Goal: Transaction & Acquisition: Purchase product/service

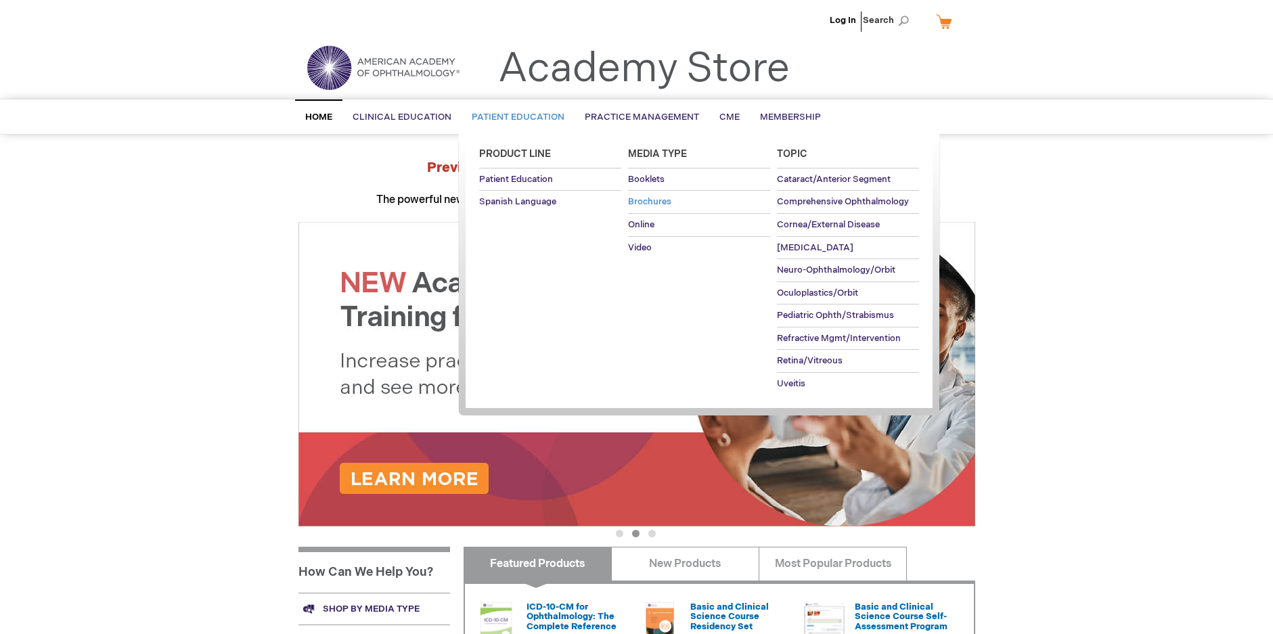
drag, startPoint x: 637, startPoint y: 210, endPoint x: 641, endPoint y: 199, distance: 11.3
click at [641, 199] on link "Brochures" at bounding box center [699, 202] width 142 height 22
click at [641, 199] on span "Brochures" at bounding box center [649, 201] width 43 height 11
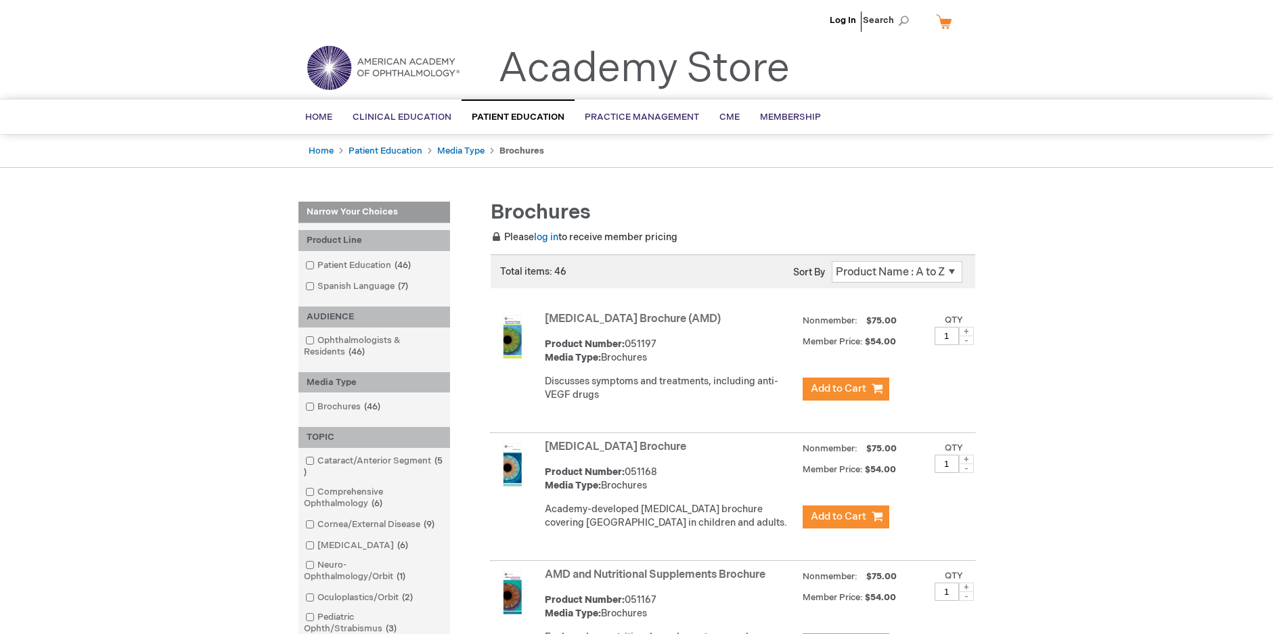
click at [965, 330] on span at bounding box center [966, 331] width 15 height 9
type input "2"
click at [836, 394] on span "Add to Cart" at bounding box center [838, 388] width 55 height 13
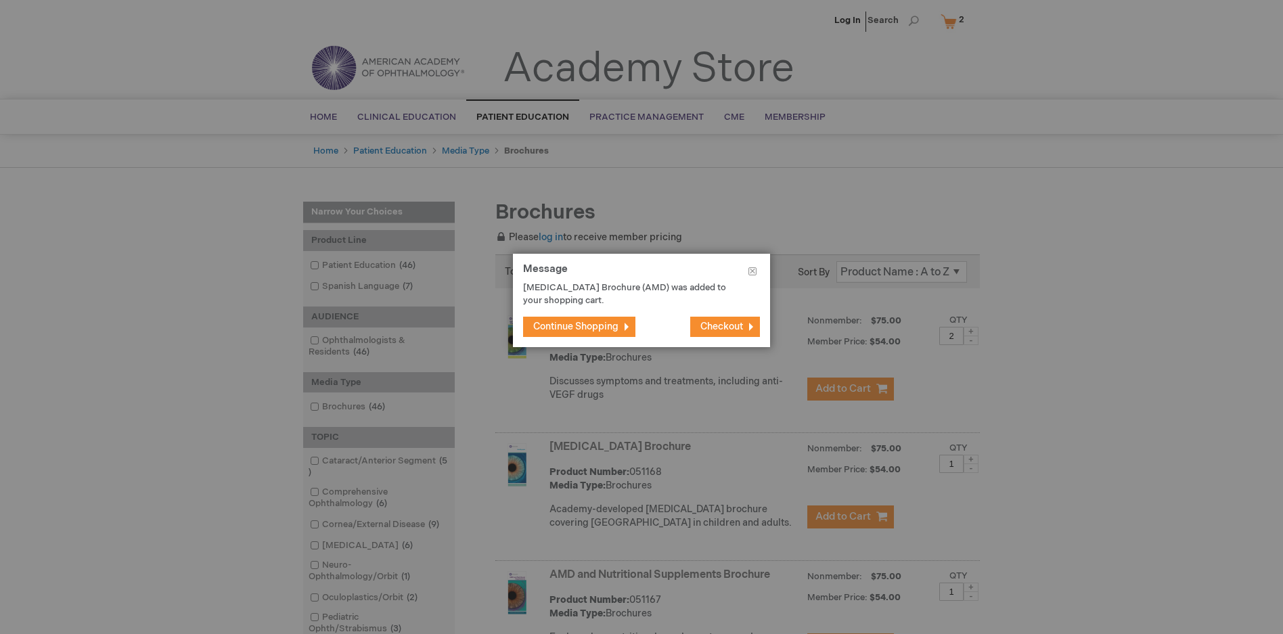
click at [557, 323] on span "Continue Shopping" at bounding box center [575, 327] width 85 height 12
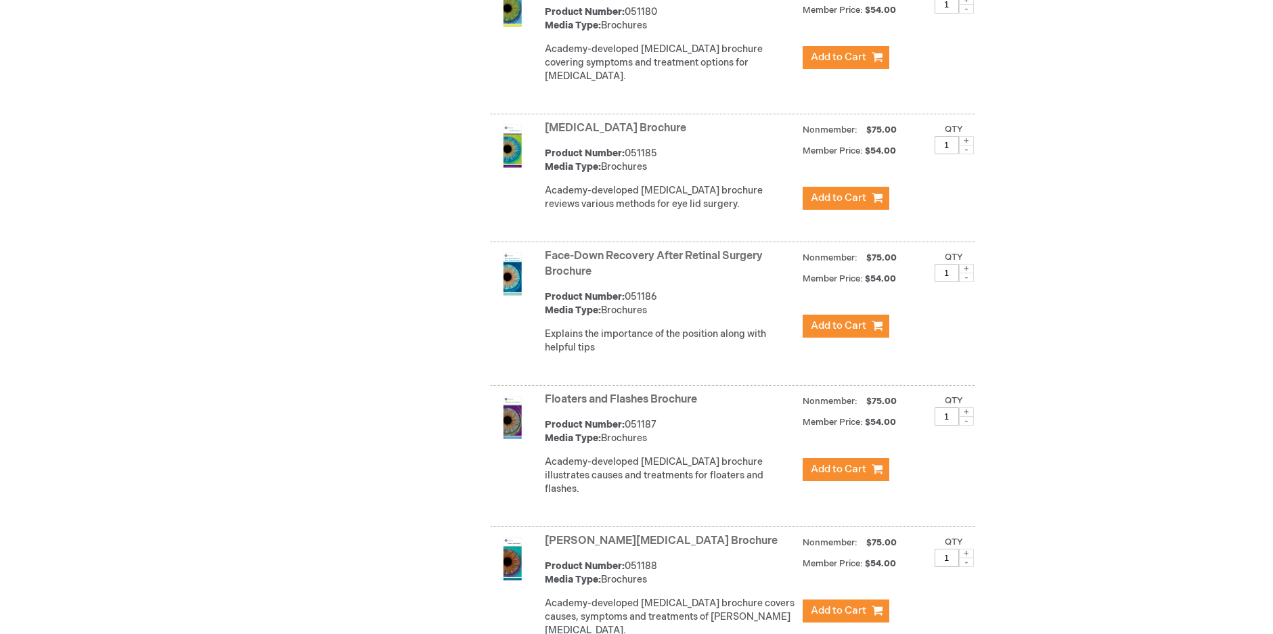
scroll to position [1894, 0]
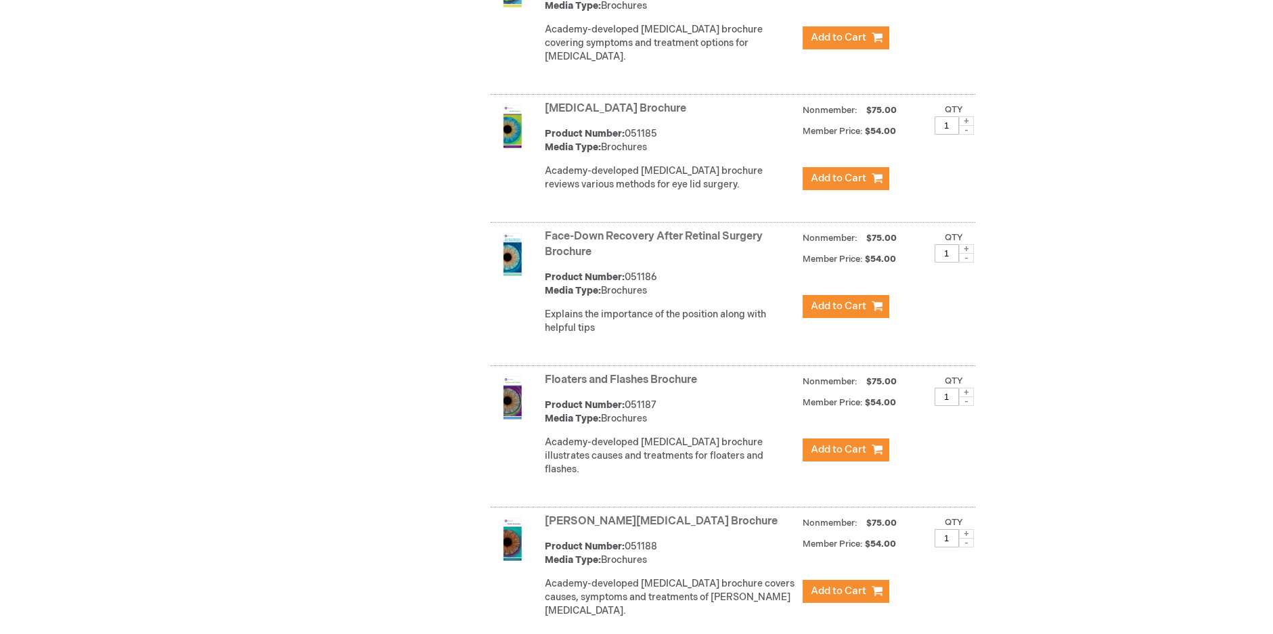
click at [963, 394] on span at bounding box center [966, 392] width 15 height 9
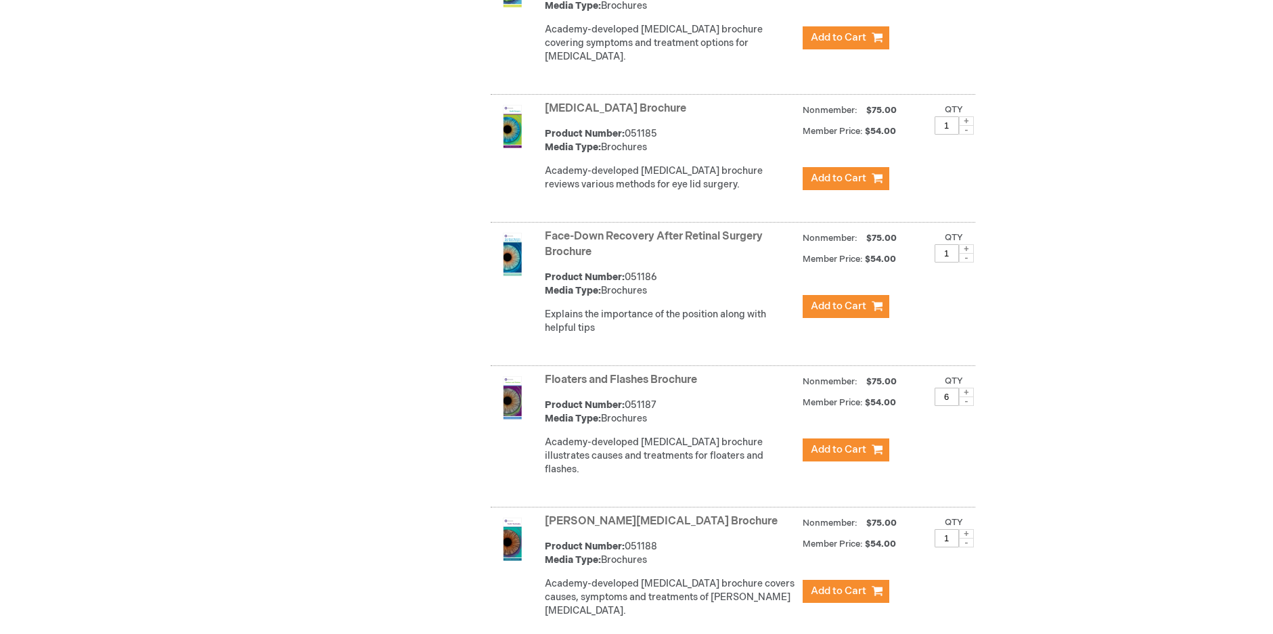
click at [963, 394] on span at bounding box center [966, 392] width 15 height 9
type input "8"
click at [833, 451] on span "Add to Cart" at bounding box center [838, 449] width 55 height 13
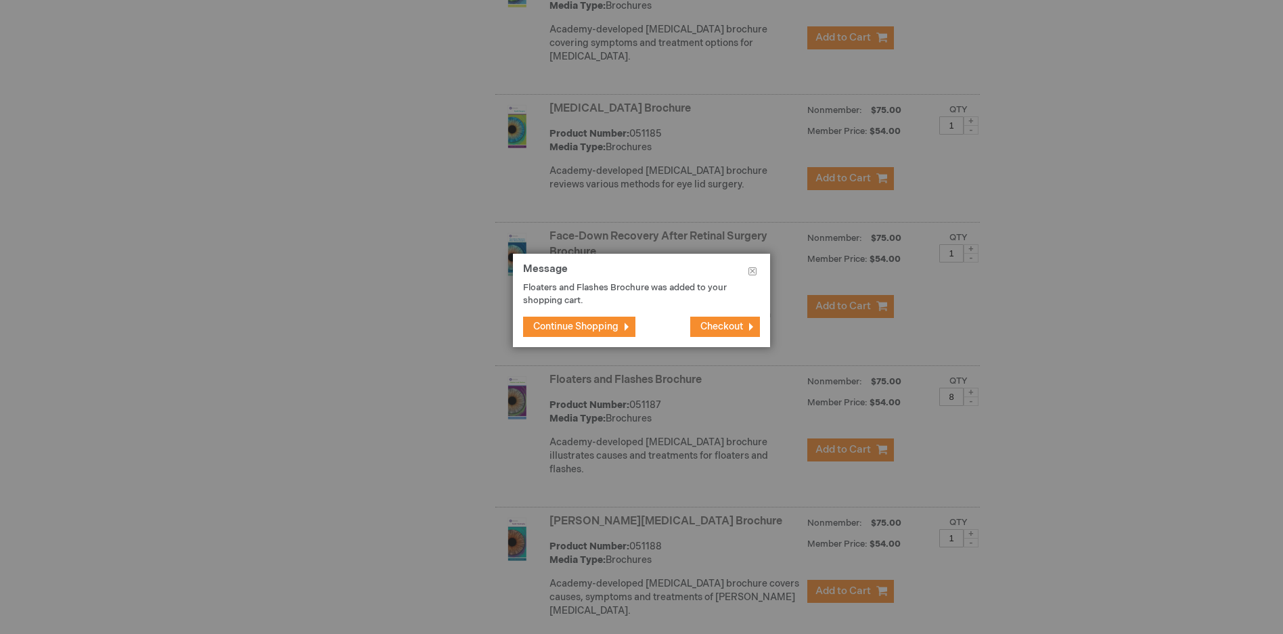
click at [585, 322] on span "Continue Shopping" at bounding box center [575, 327] width 85 height 12
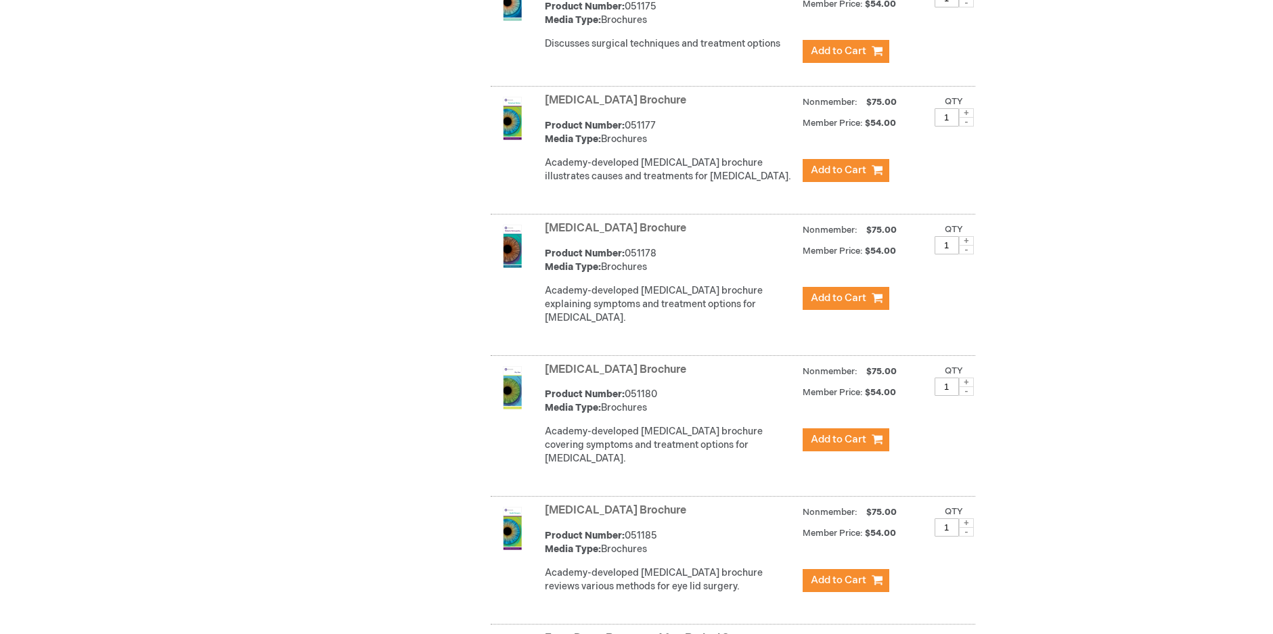
scroll to position [1488, 0]
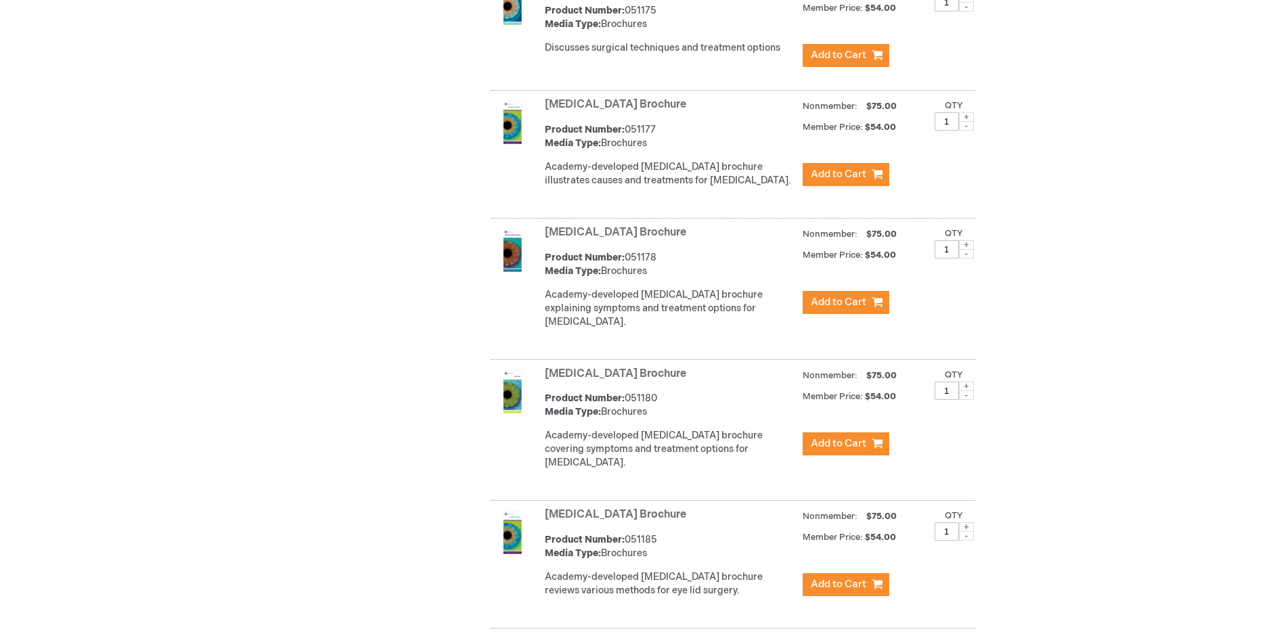
click at [961, 250] on span at bounding box center [966, 244] width 15 height 9
type input "2"
click at [832, 309] on span "Add to Cart" at bounding box center [838, 302] width 55 height 13
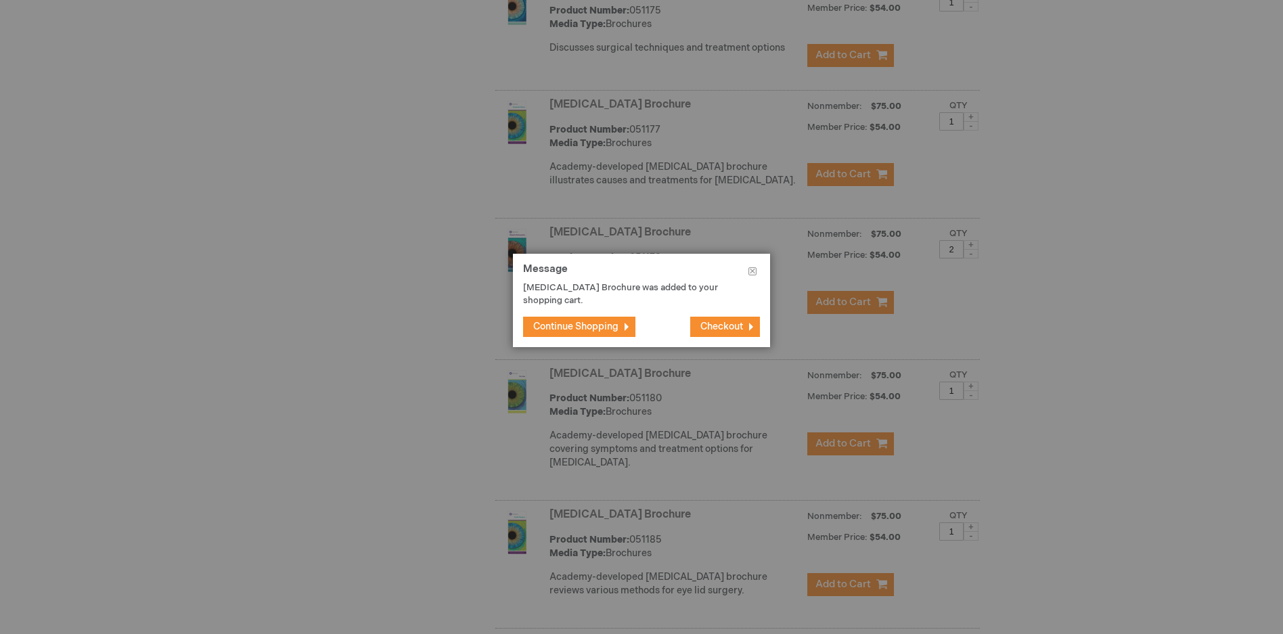
click at [578, 324] on span "Continue Shopping" at bounding box center [575, 327] width 85 height 12
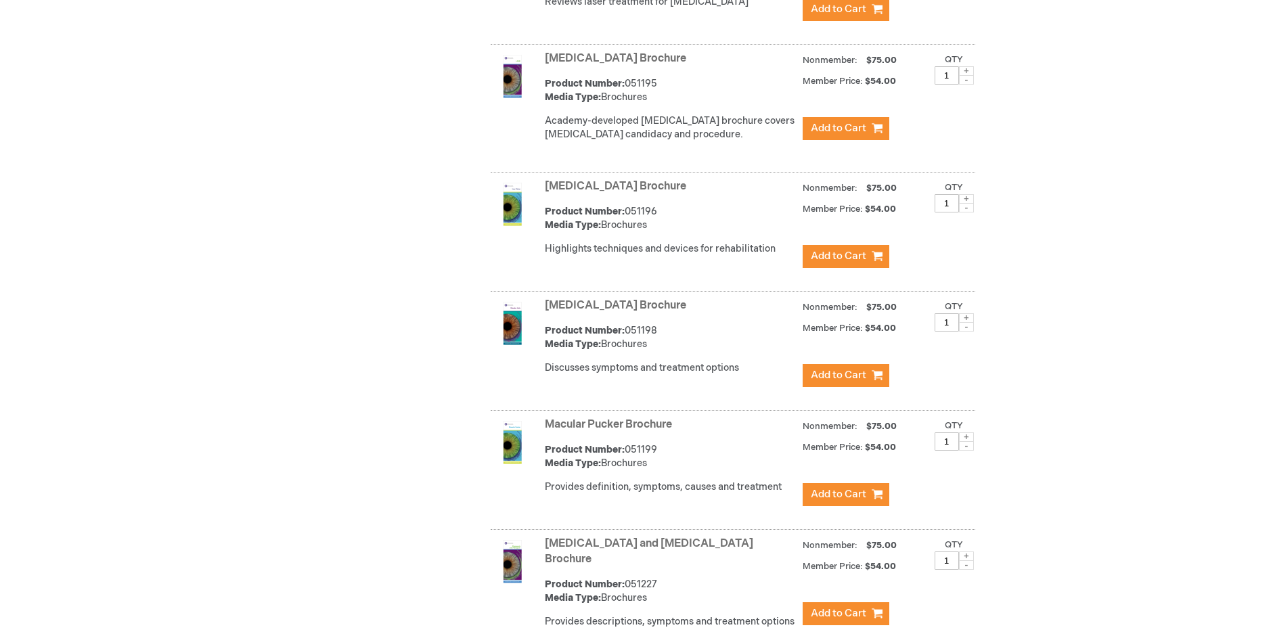
scroll to position [3251, 0]
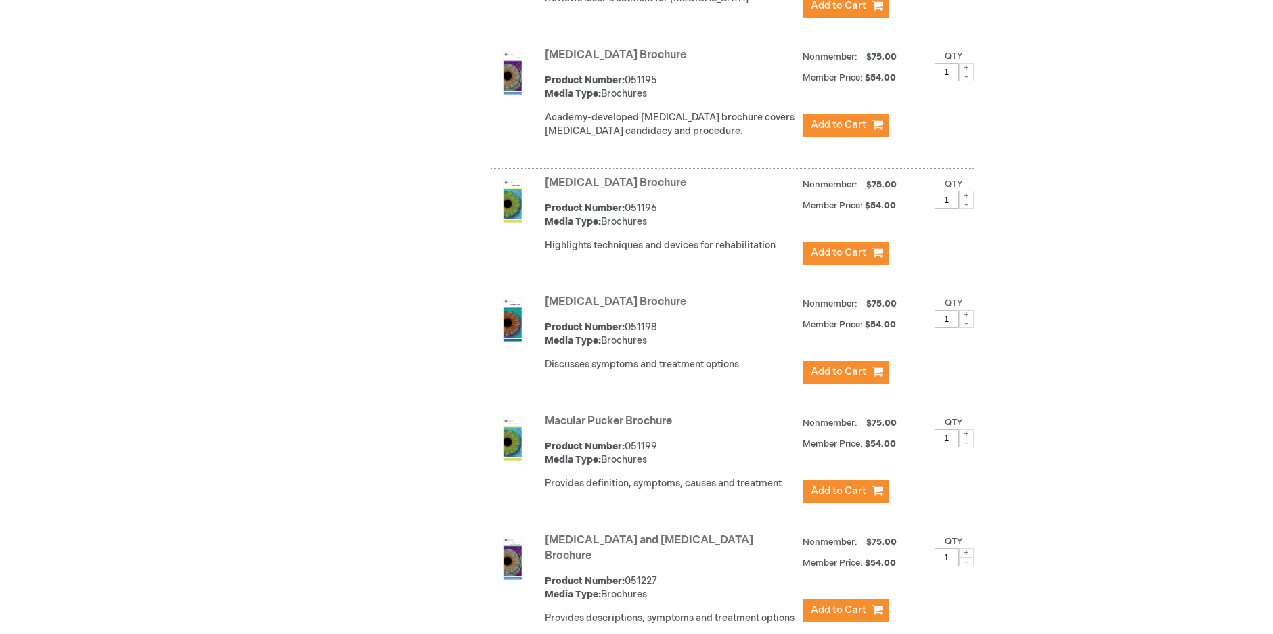
click at [963, 429] on span at bounding box center [966, 433] width 15 height 9
click at [972, 438] on span at bounding box center [966, 442] width 15 height 9
type input "1"
click at [850, 484] on span "Add to Cart" at bounding box center [838, 490] width 55 height 13
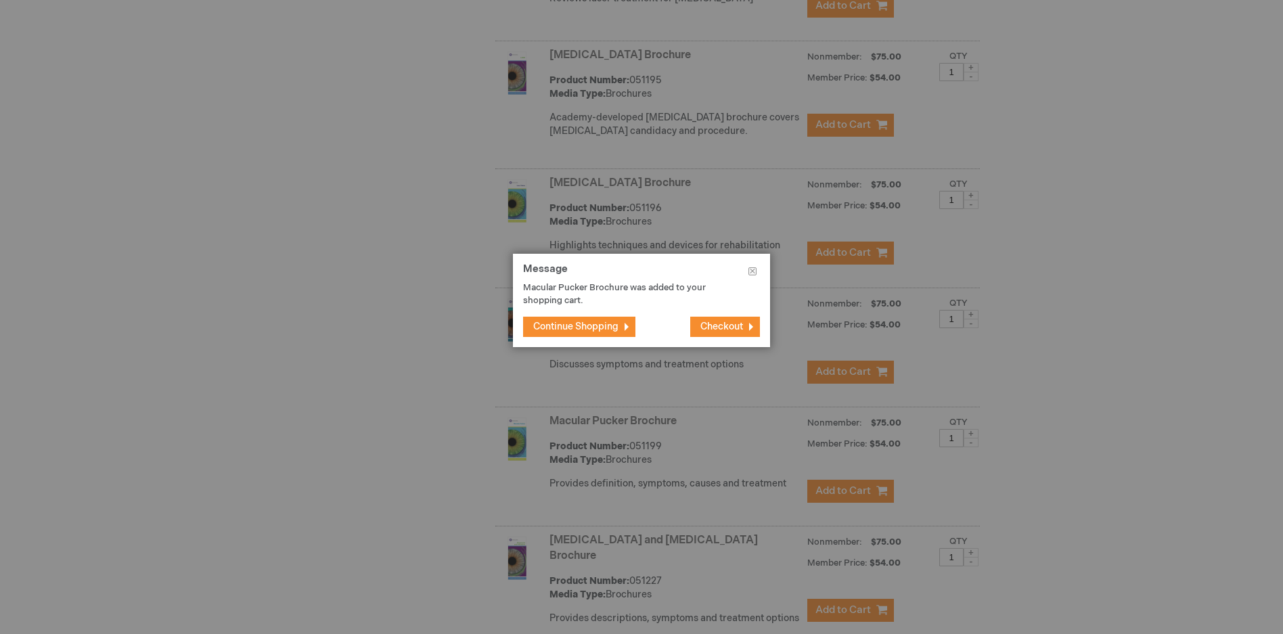
click at [582, 319] on button "Continue Shopping" at bounding box center [579, 327] width 112 height 20
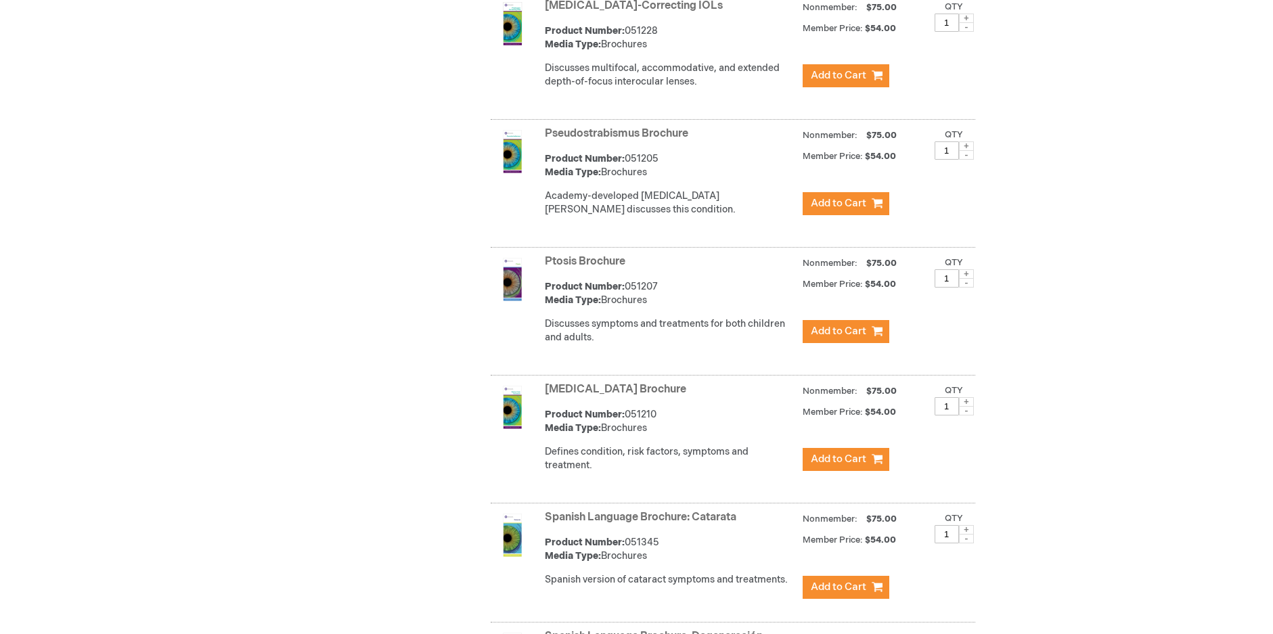
scroll to position [4063, 0]
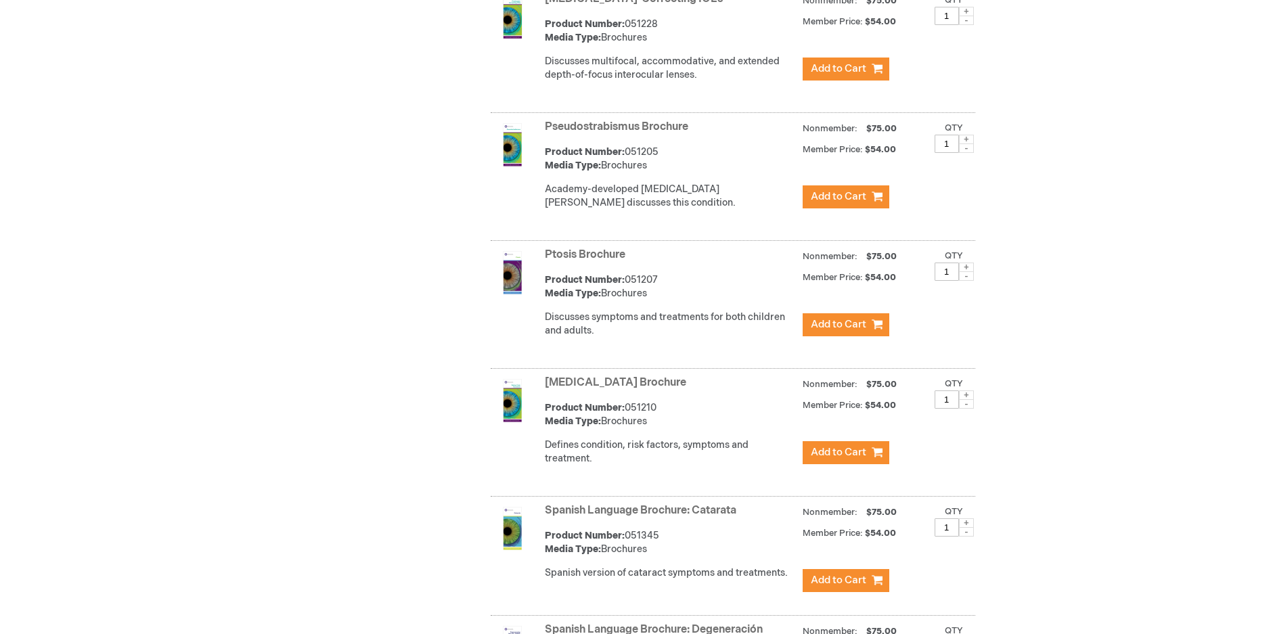
click at [965, 390] on span at bounding box center [966, 394] width 15 height 9
type input "2"
click at [843, 446] on span "Add to Cart" at bounding box center [838, 452] width 55 height 13
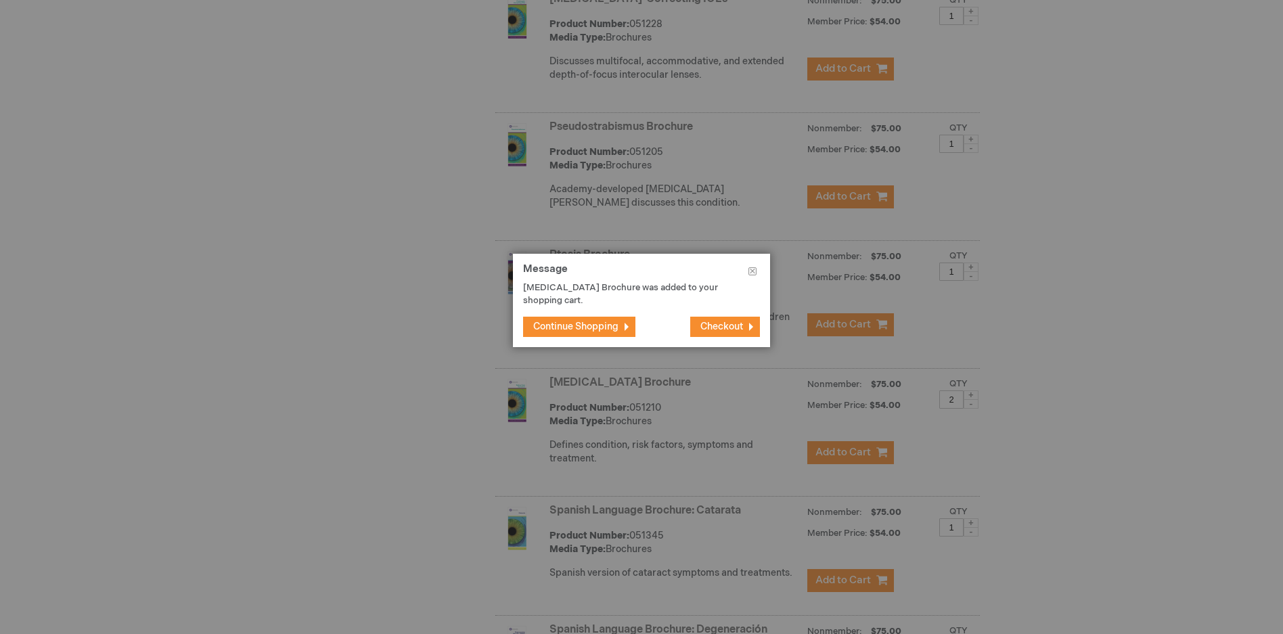
click at [574, 329] on span "Continue Shopping" at bounding box center [575, 327] width 85 height 12
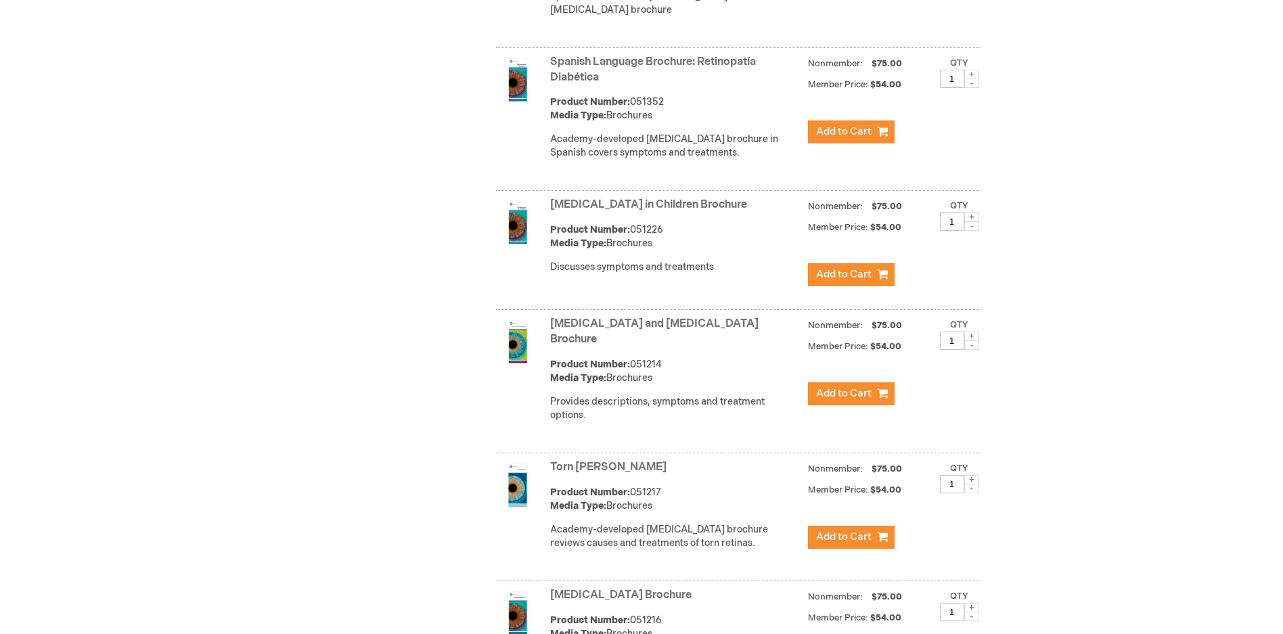
scroll to position [5348, 0]
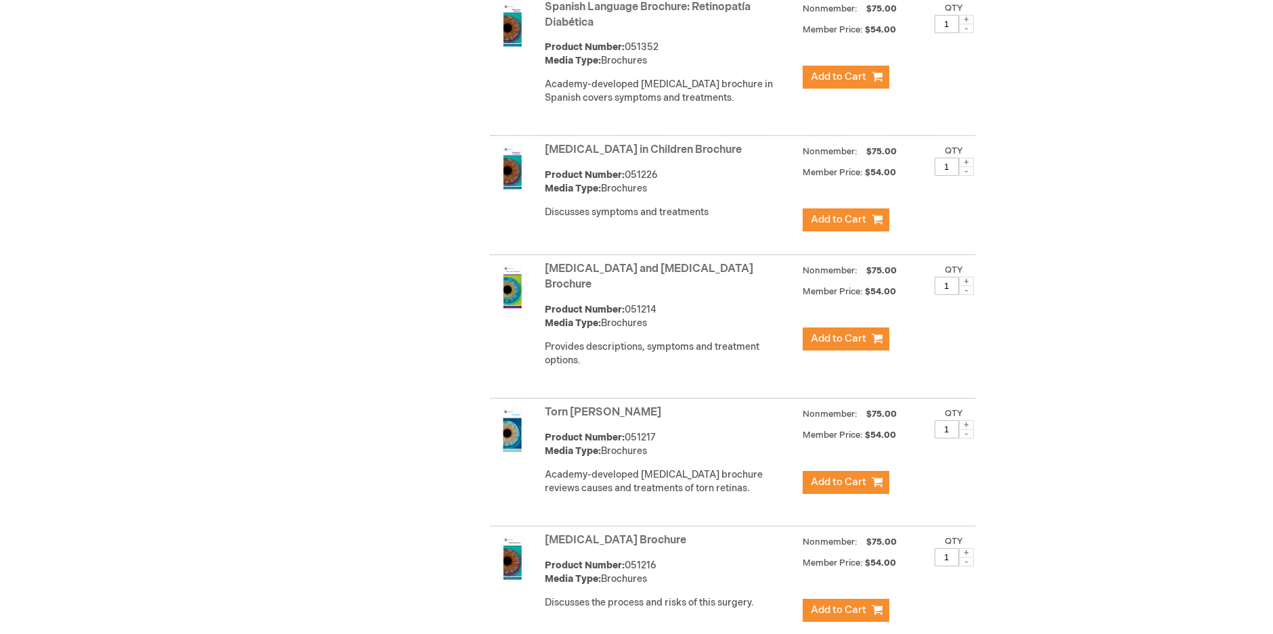
click at [967, 420] on span at bounding box center [966, 424] width 15 height 9
type input "2"
click at [834, 476] on span "Add to Cart" at bounding box center [838, 482] width 55 height 13
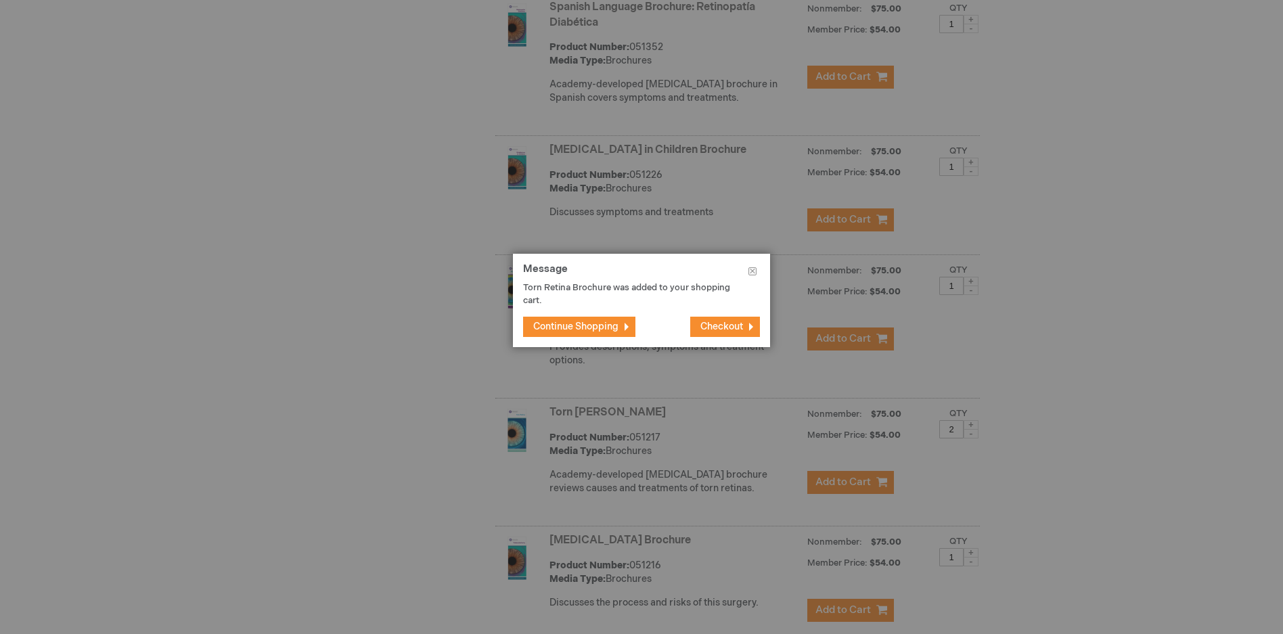
click at [735, 321] on span "Checkout" at bounding box center [721, 327] width 43 height 12
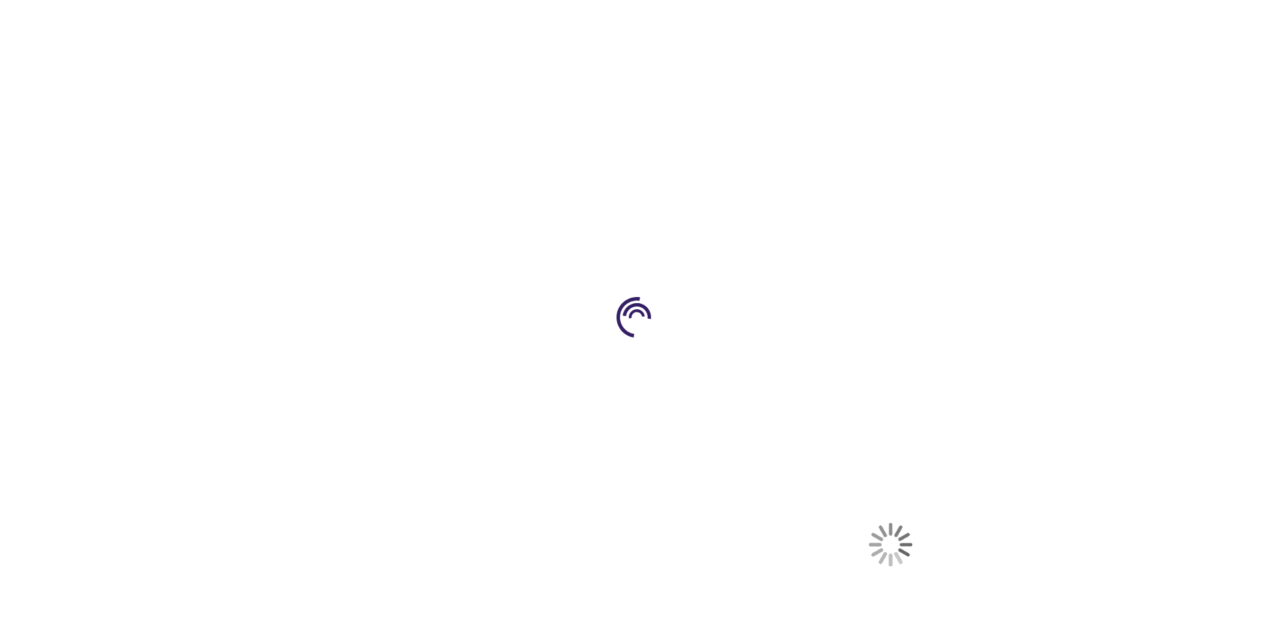
select select "US"
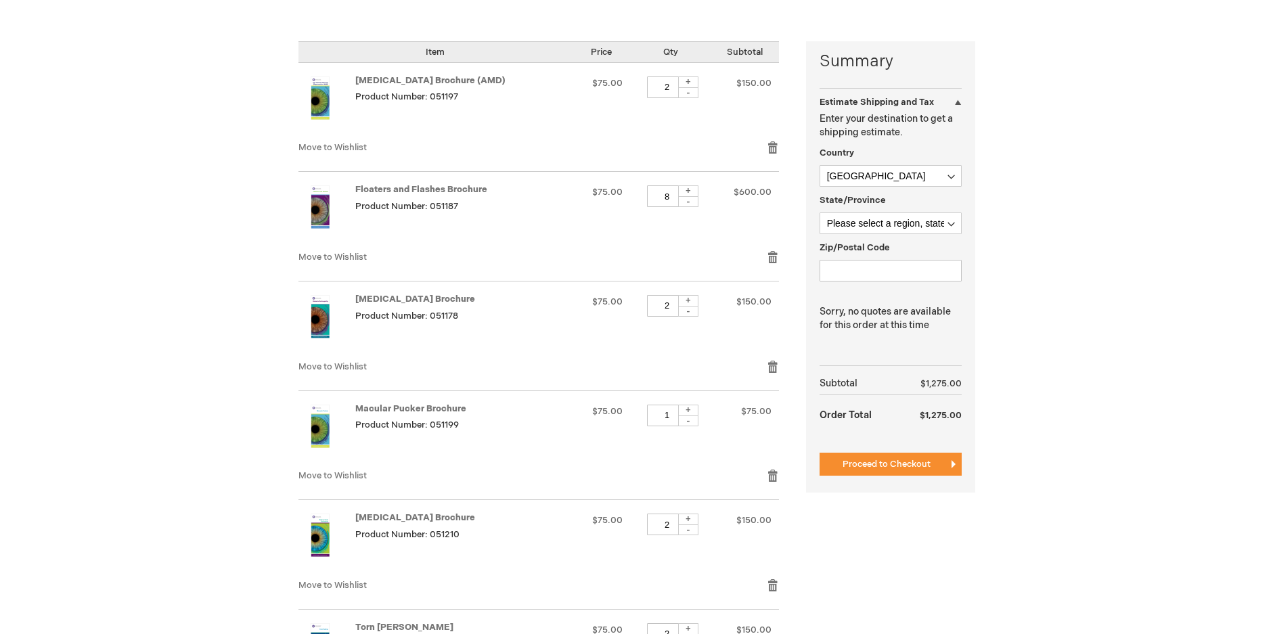
scroll to position [271, 0]
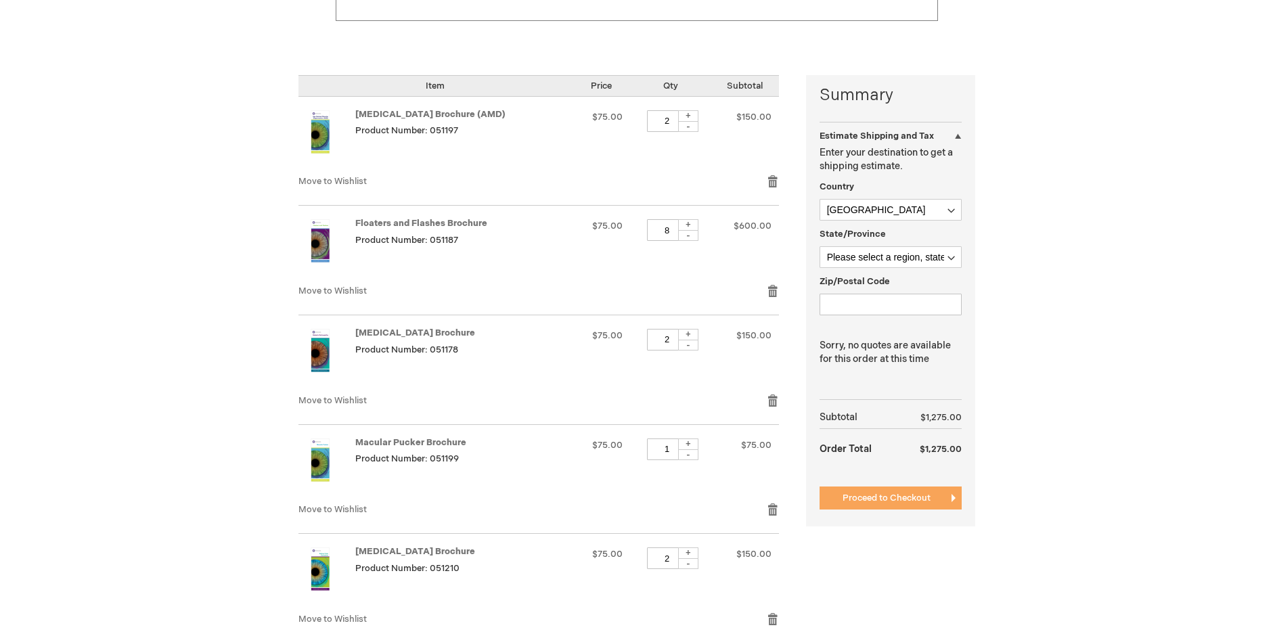
click at [874, 493] on span "Proceed to Checkout" at bounding box center [886, 498] width 88 height 11
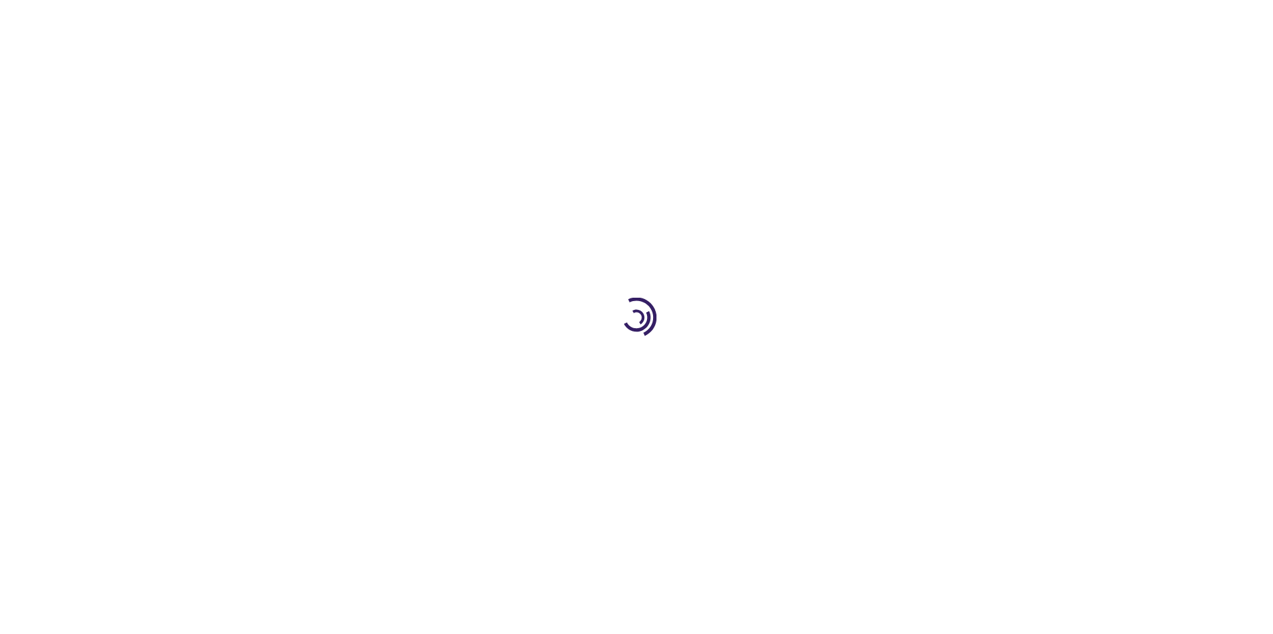
scroll to position [217, 0]
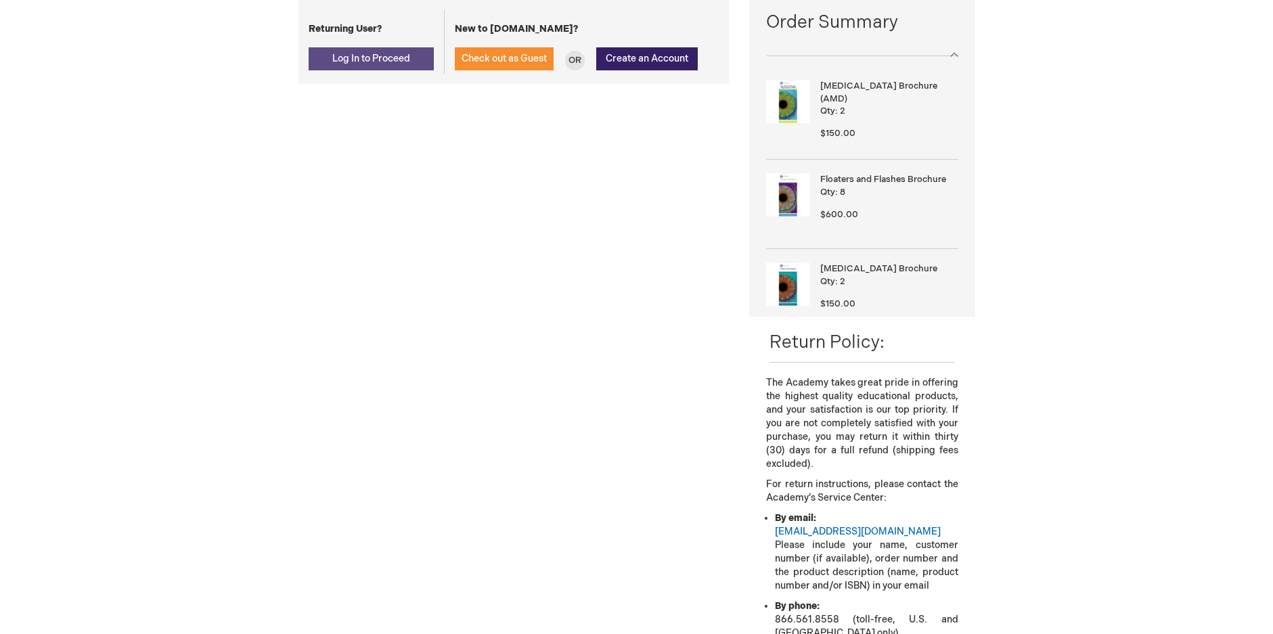
click at [373, 53] on span "Log In to Proceed" at bounding box center [371, 59] width 78 height 12
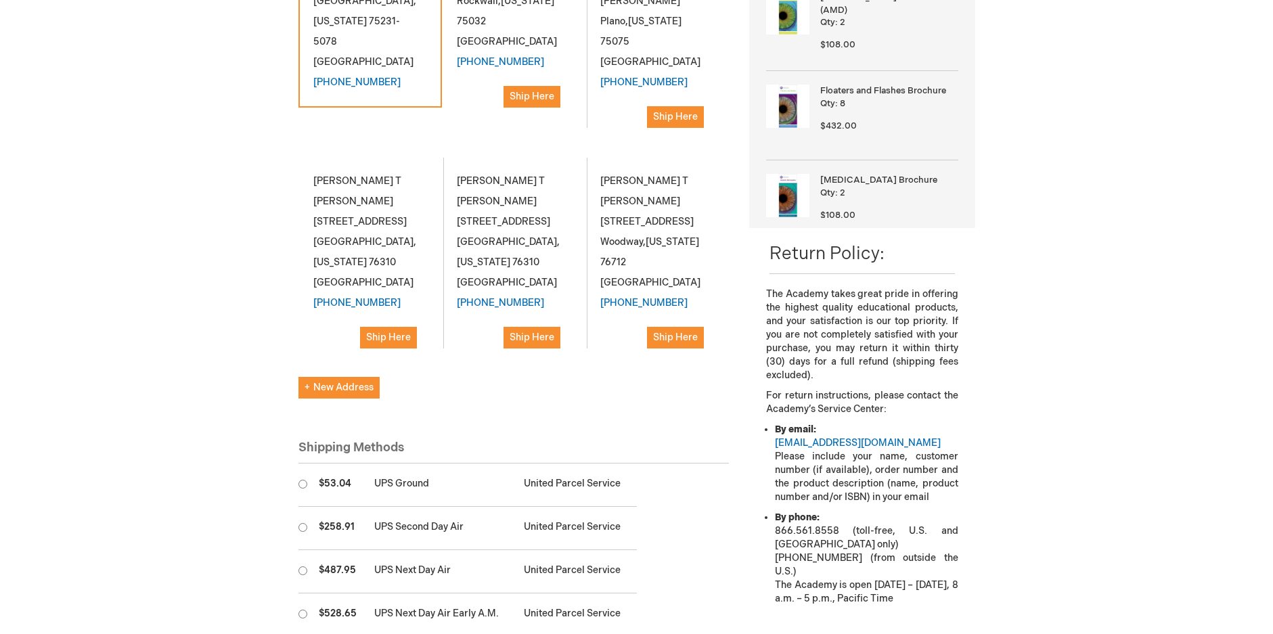
scroll to position [338, 0]
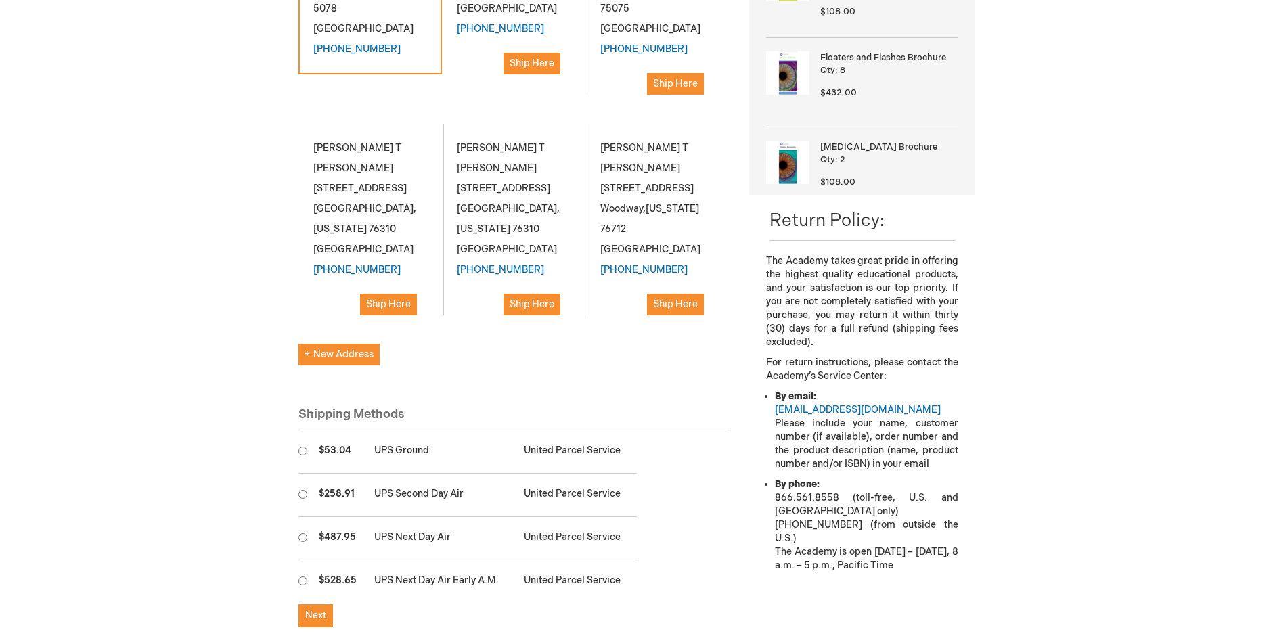
click at [301, 447] on input "radio" at bounding box center [302, 451] width 9 height 9
radio input "true"
click at [309, 610] on span "Next" at bounding box center [315, 616] width 21 height 12
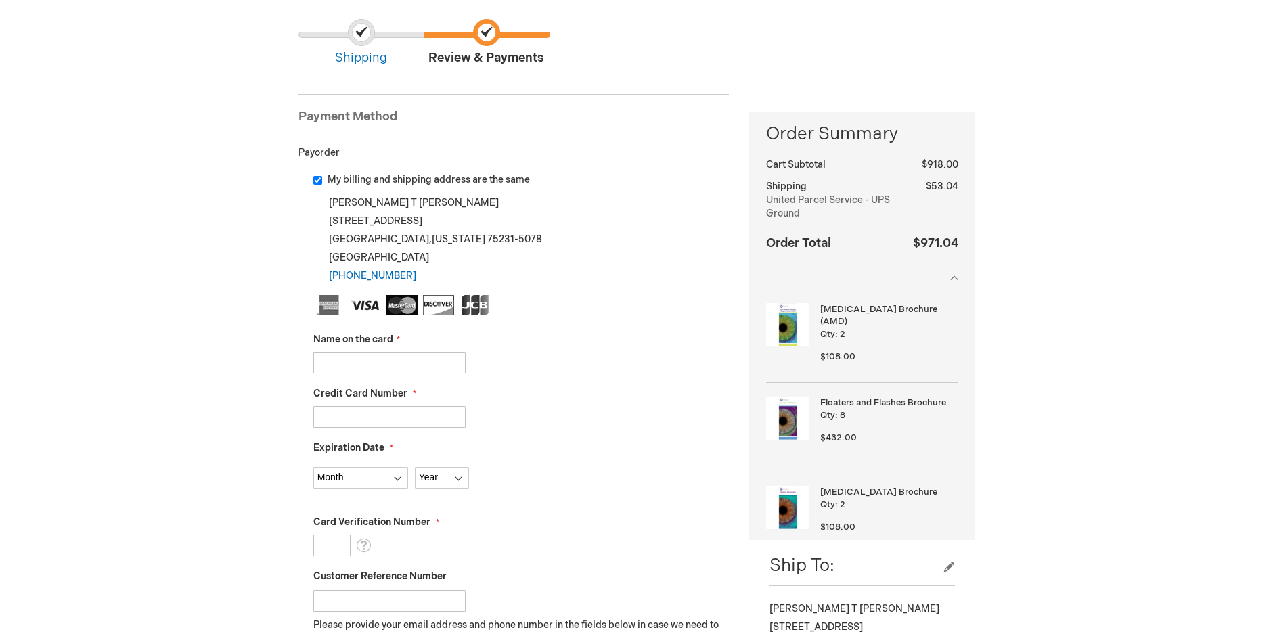
scroll to position [135, 0]
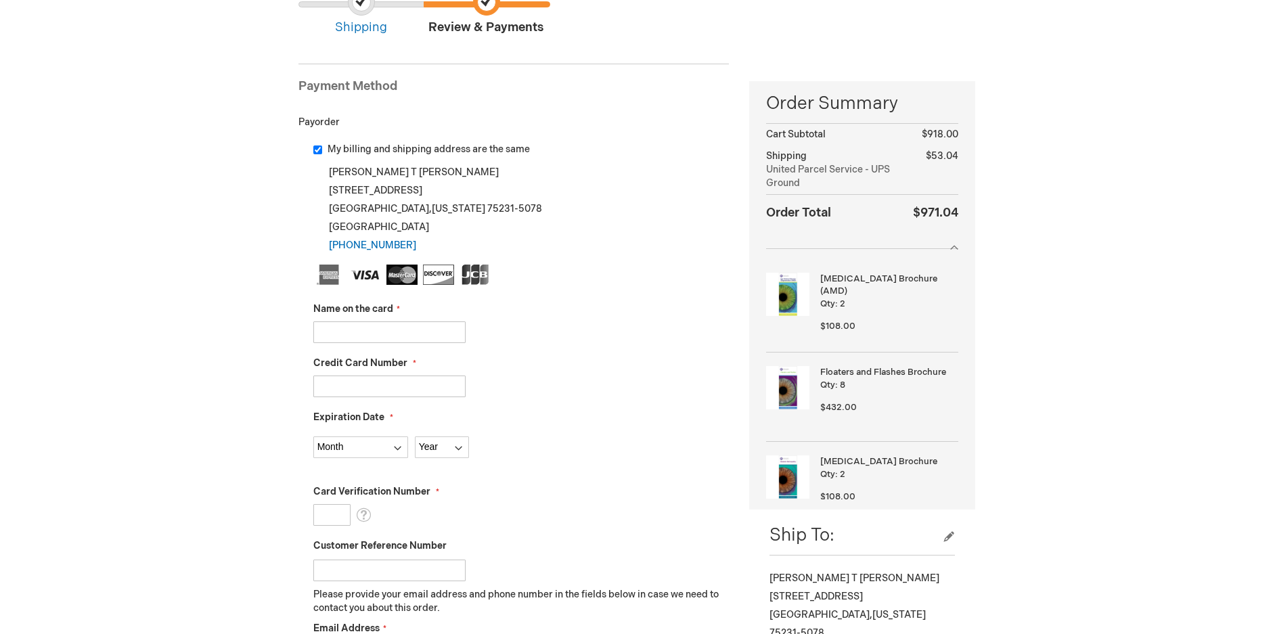
click at [330, 345] on fieldset "Name on the card Credit Card Number Expiration Date Month Year" at bounding box center [521, 504] width 416 height 479
click at [329, 337] on input "Name on the card" at bounding box center [389, 332] width 152 height 22
type input "Admin Purchases"
type input "4482130092327836"
select select "5"
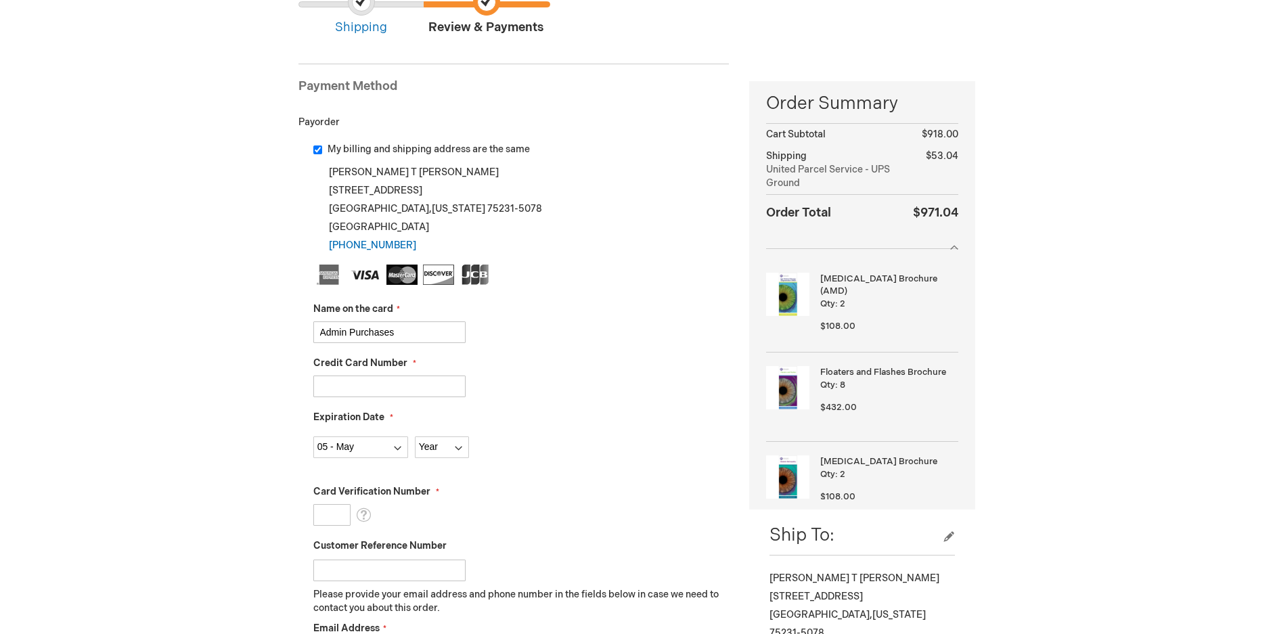
select select "2029"
type input "837"
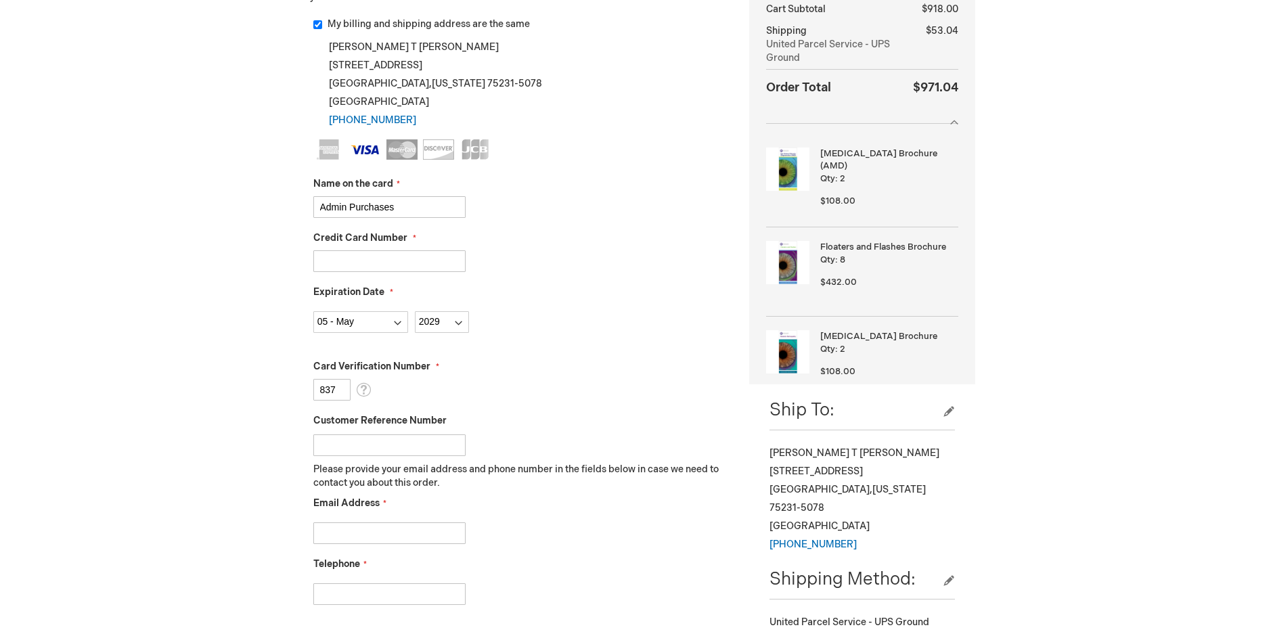
scroll to position [271, 0]
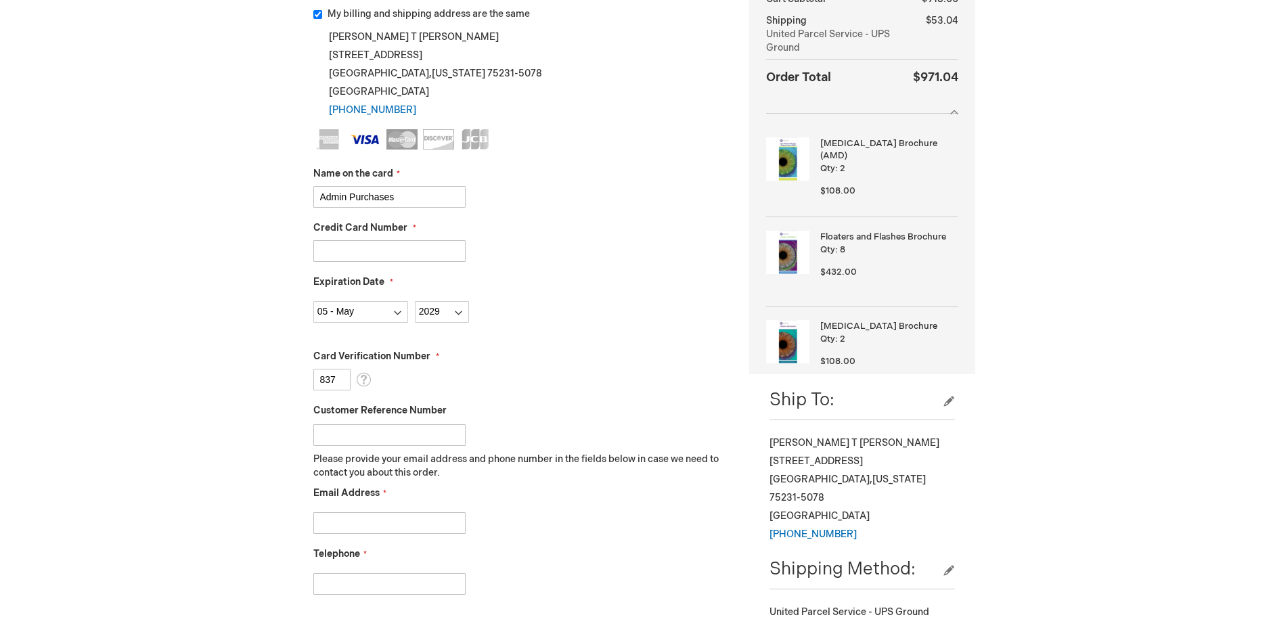
click at [337, 437] on input "Customer Reference Number" at bounding box center [389, 435] width 152 height 22
type input "D"
click at [343, 517] on input "Email Address" at bounding box center [389, 523] width 152 height 22
type input "ktomlinson@texasretina.com"
type input "2147060432"
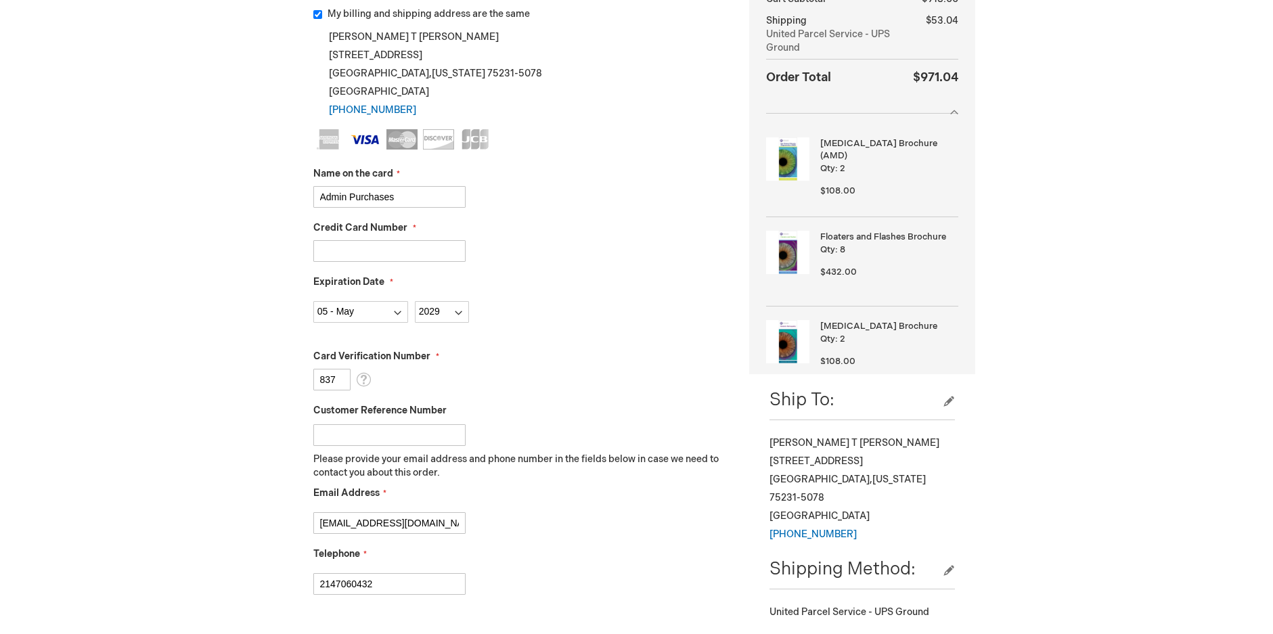
click at [173, 459] on div "Jefferey Brockette Log Out Search My Cart 17 17 items CLOSE RECENTLY ADDED ITEM…" at bounding box center [636, 515] width 1273 height 1572
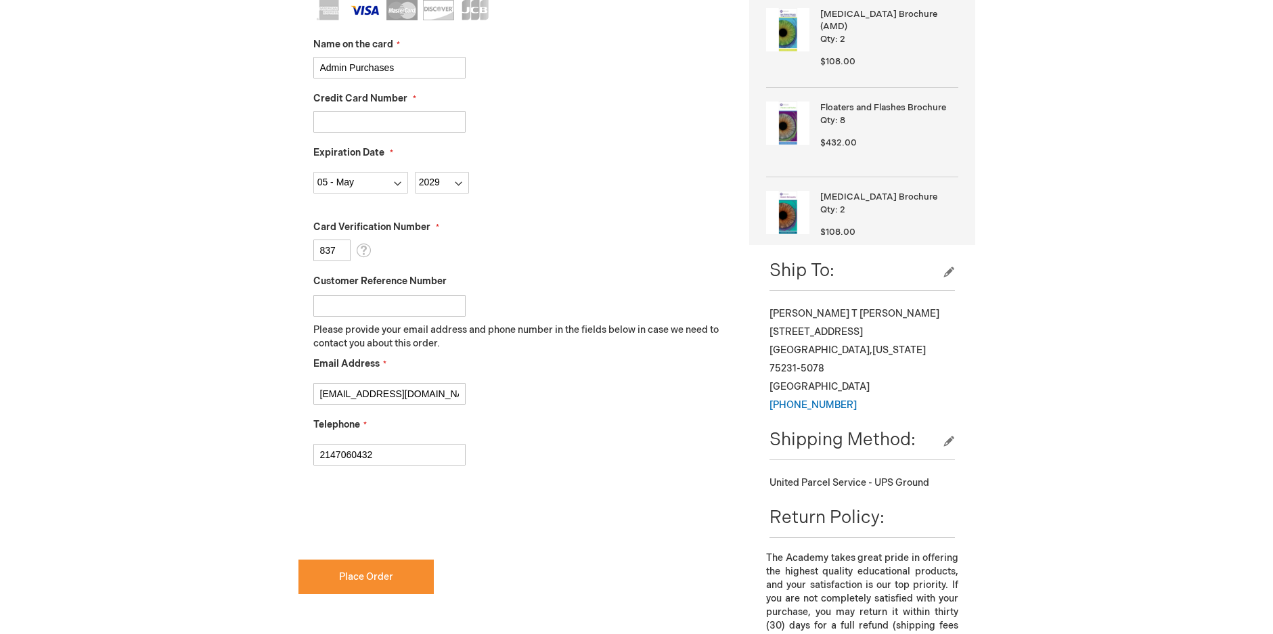
scroll to position [406, 0]
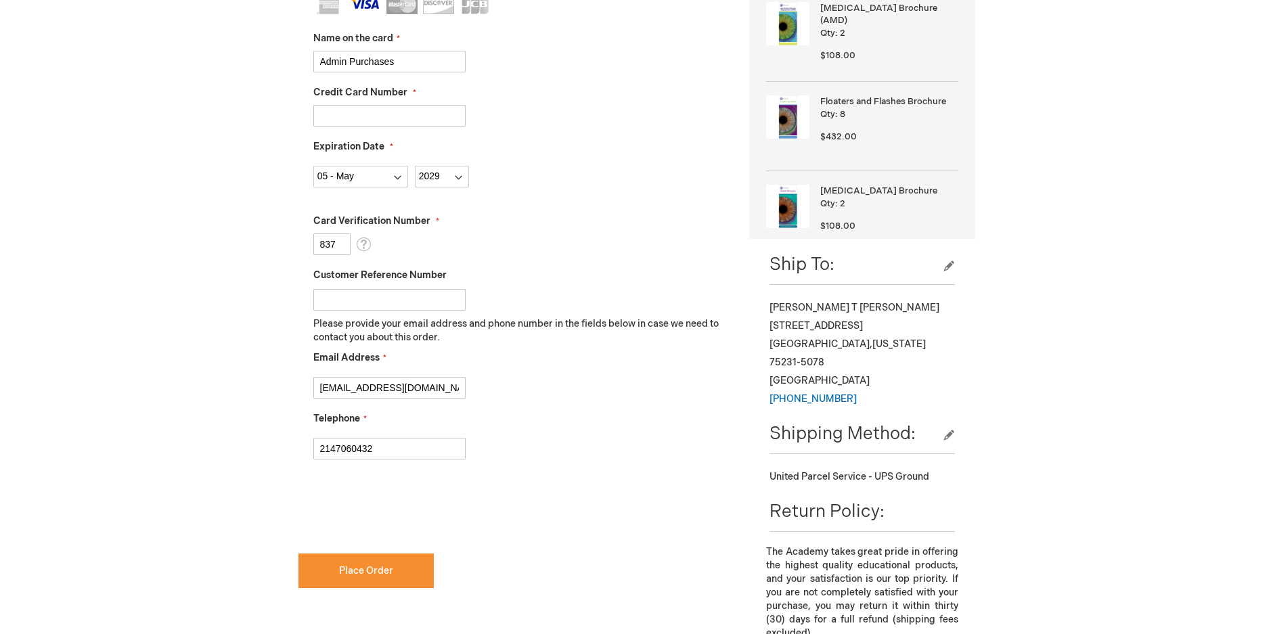
checkbox input "true"
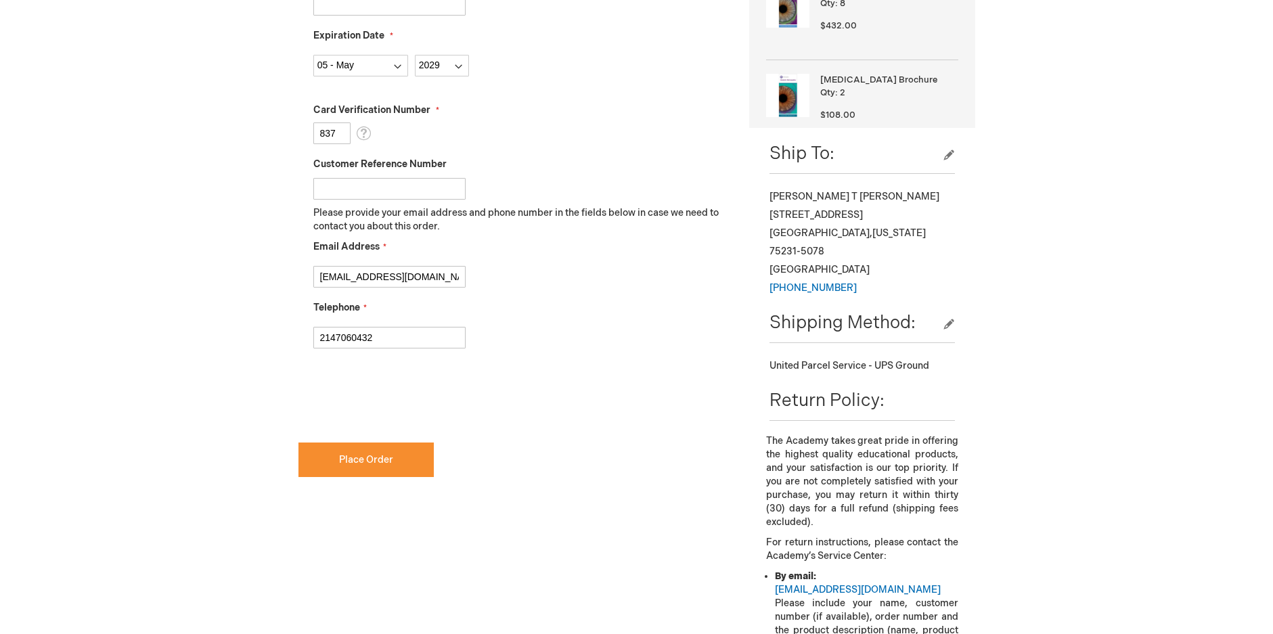
scroll to position [541, 0]
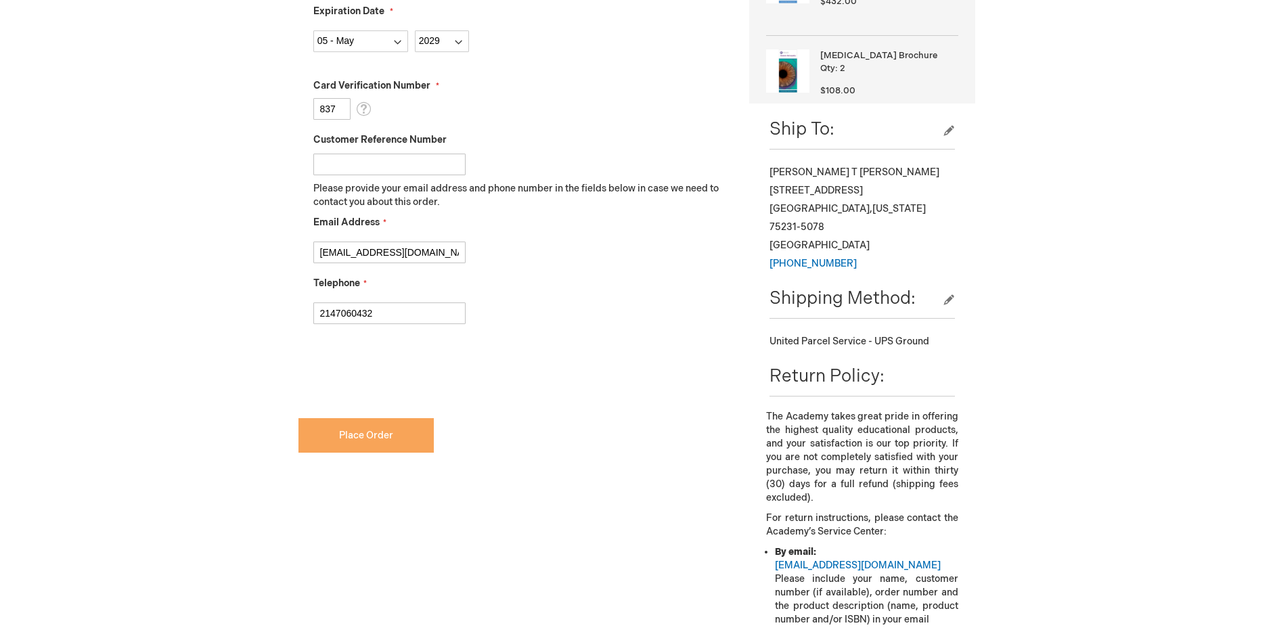
click at [362, 436] on span "Place Order" at bounding box center [366, 436] width 54 height 12
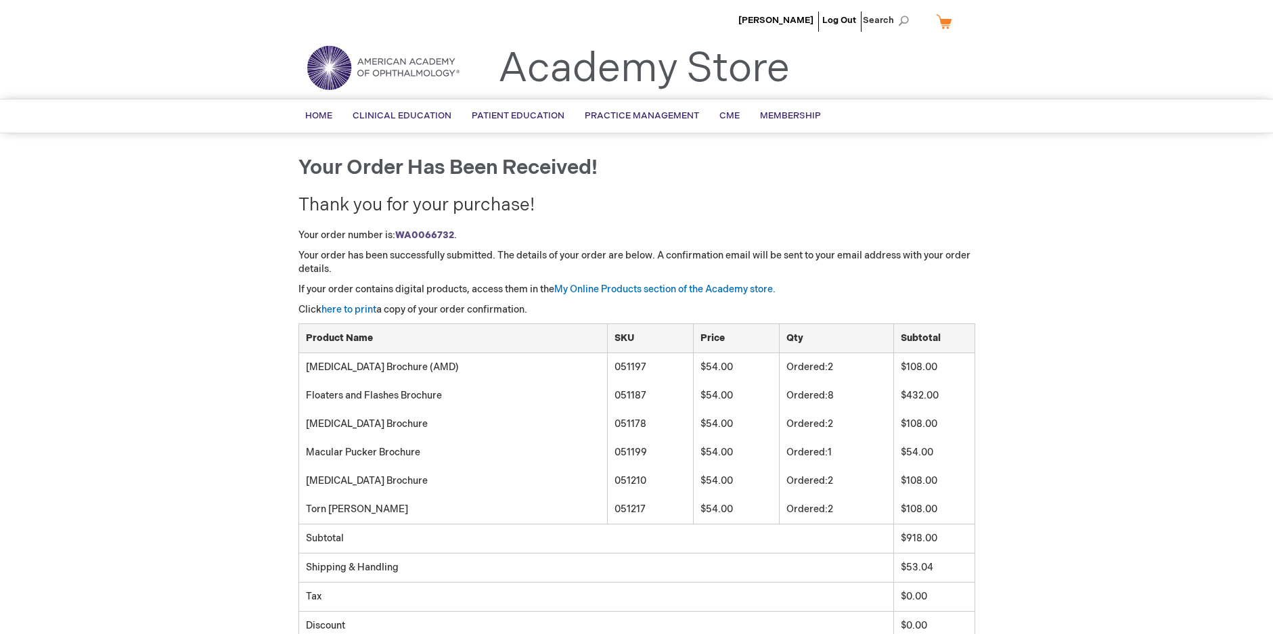
click at [941, 22] on link "My Cart" at bounding box center [949, 21] width 32 height 24
click at [957, 44] on button "Close" at bounding box center [954, 46] width 20 height 18
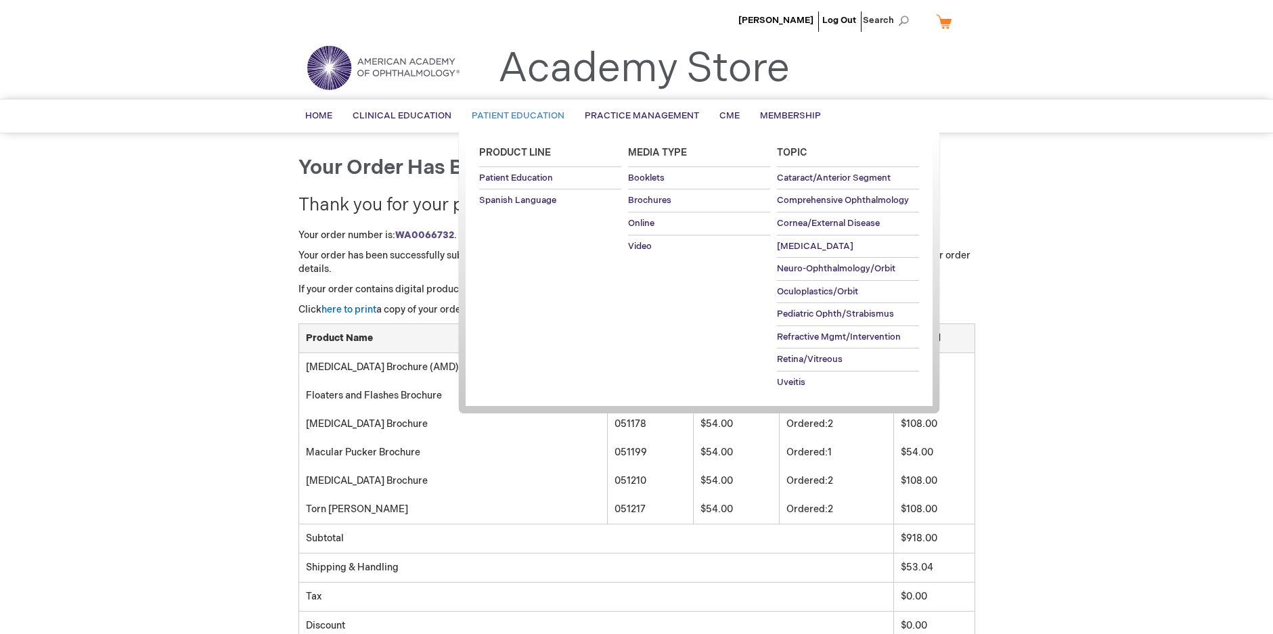
click at [524, 112] on span "Patient Education" at bounding box center [518, 115] width 93 height 11
click at [658, 202] on span "Brochures" at bounding box center [649, 200] width 43 height 11
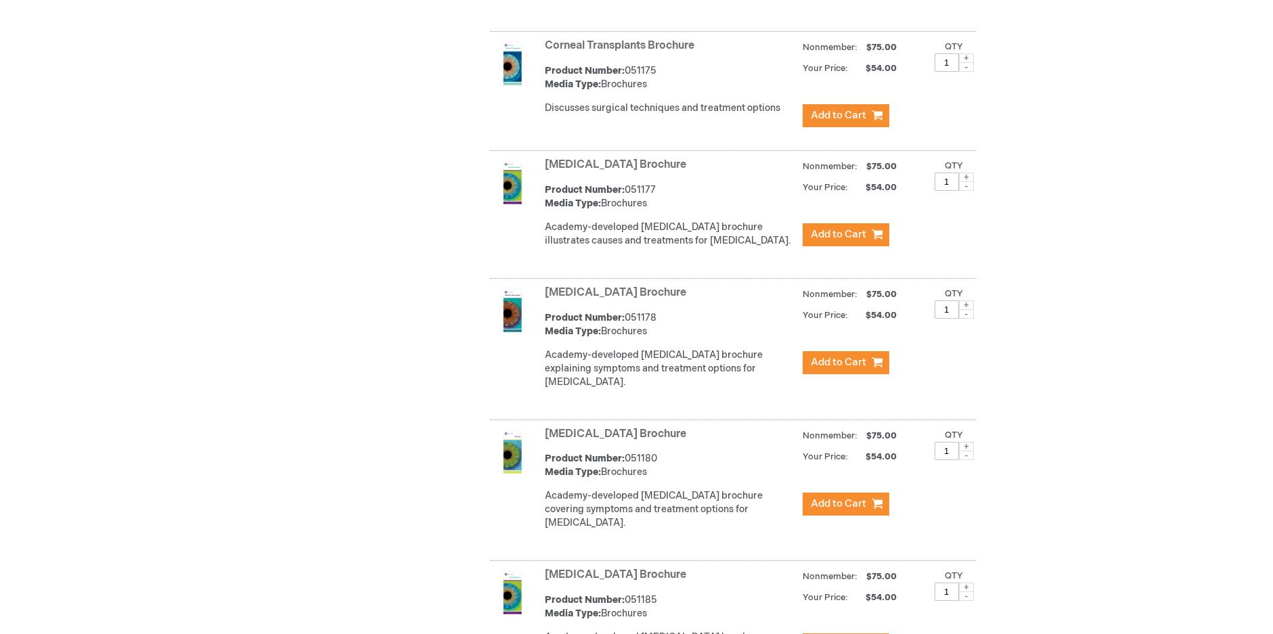
scroll to position [1421, 0]
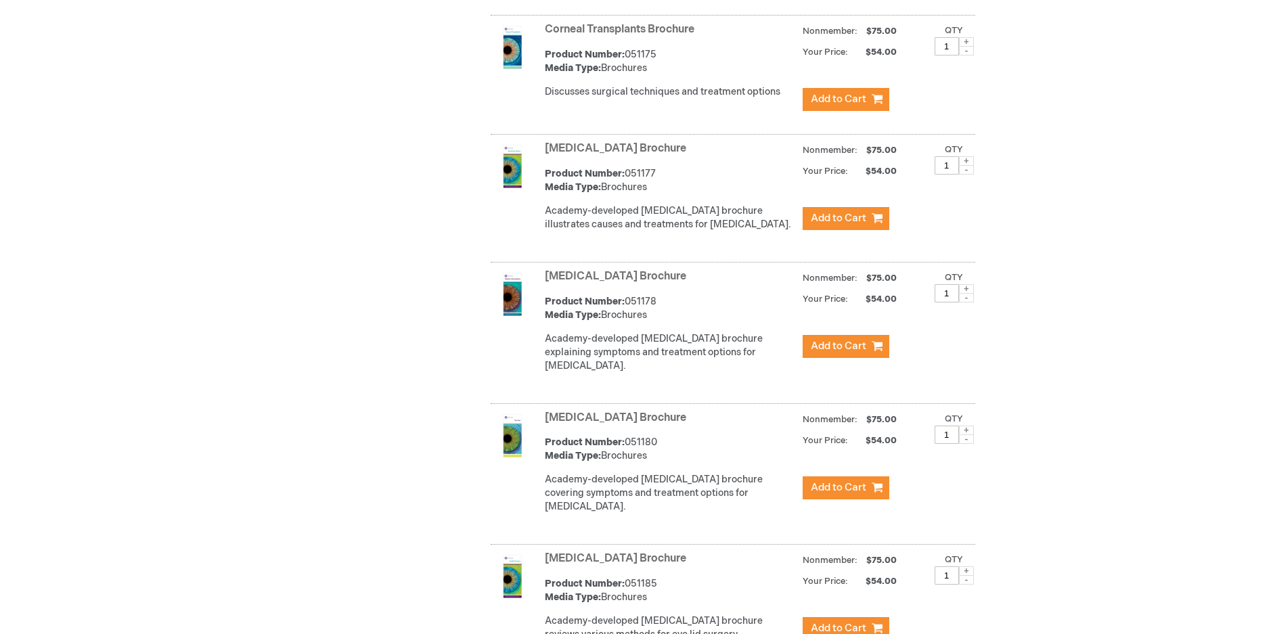
click at [970, 294] on span at bounding box center [966, 288] width 15 height 9
type input "3"
click at [842, 352] on span "Add to Cart" at bounding box center [838, 346] width 55 height 13
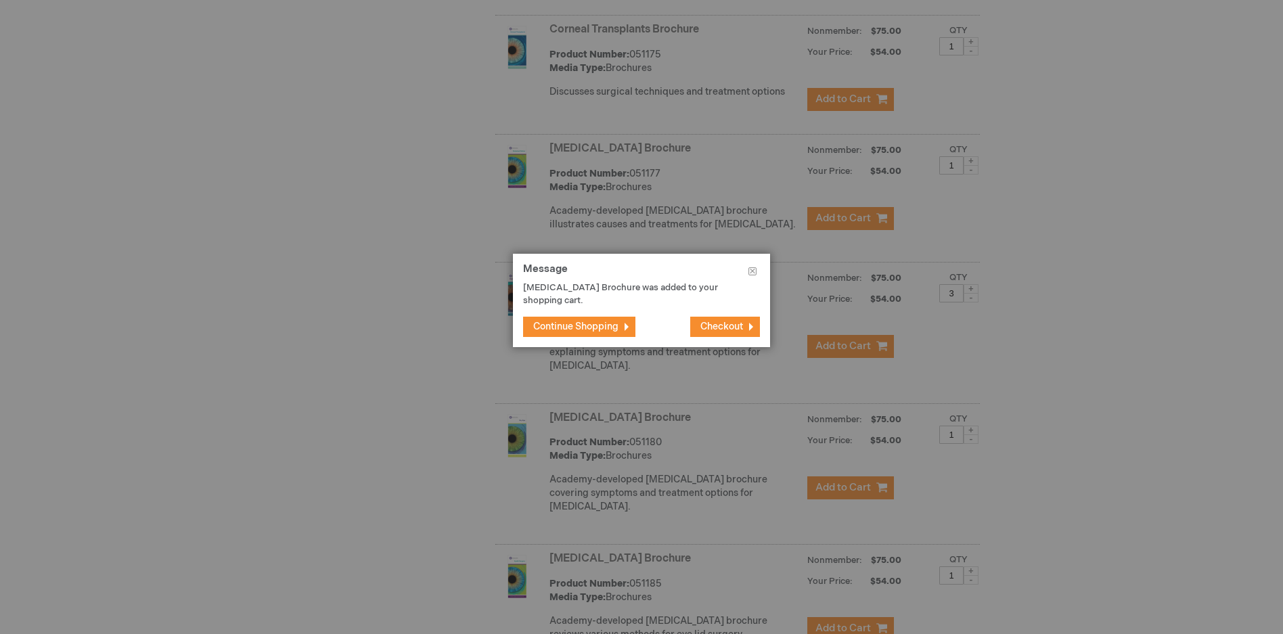
click at [565, 323] on span "Continue Shopping" at bounding box center [575, 327] width 85 height 12
